Goal: Find specific fact: Find contact information

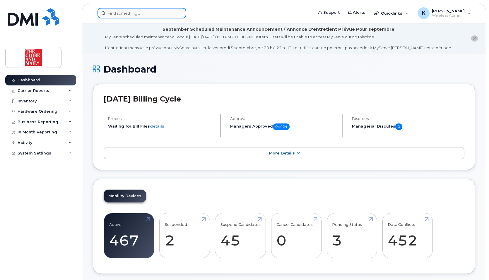
click at [149, 15] on input at bounding box center [142, 13] width 89 height 11
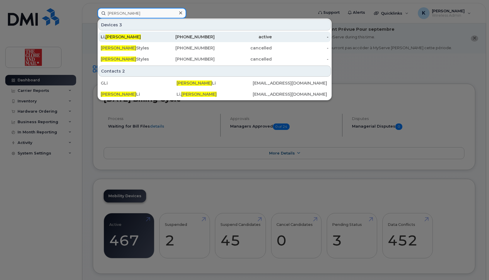
type input "[PERSON_NAME]"
click at [199, 36] on div "[PHONE_NUMBER]" at bounding box center [186, 37] width 57 height 6
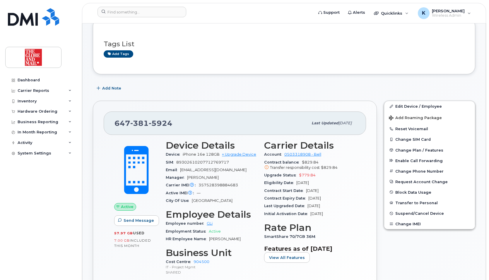
scroll to position [68, 0]
